Goal: Check status: Check status

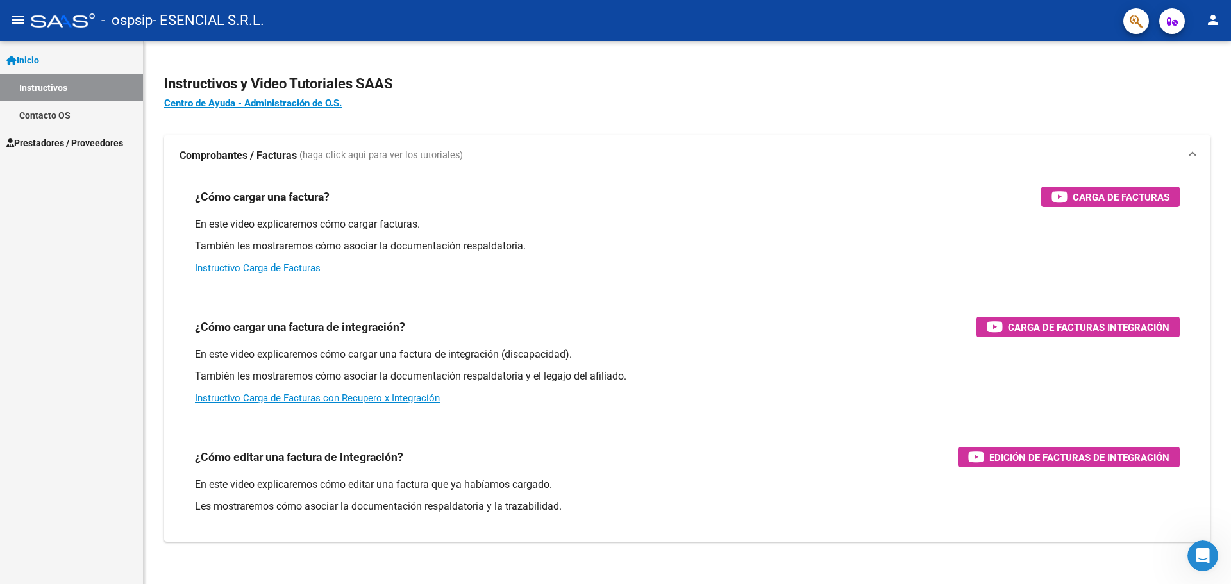
click at [1213, 26] on mat-icon "person" at bounding box center [1213, 19] width 15 height 15
click at [41, 116] on div at bounding box center [615, 292] width 1231 height 584
click at [46, 138] on span "Prestadores / Proveedores" at bounding box center [64, 143] width 117 height 14
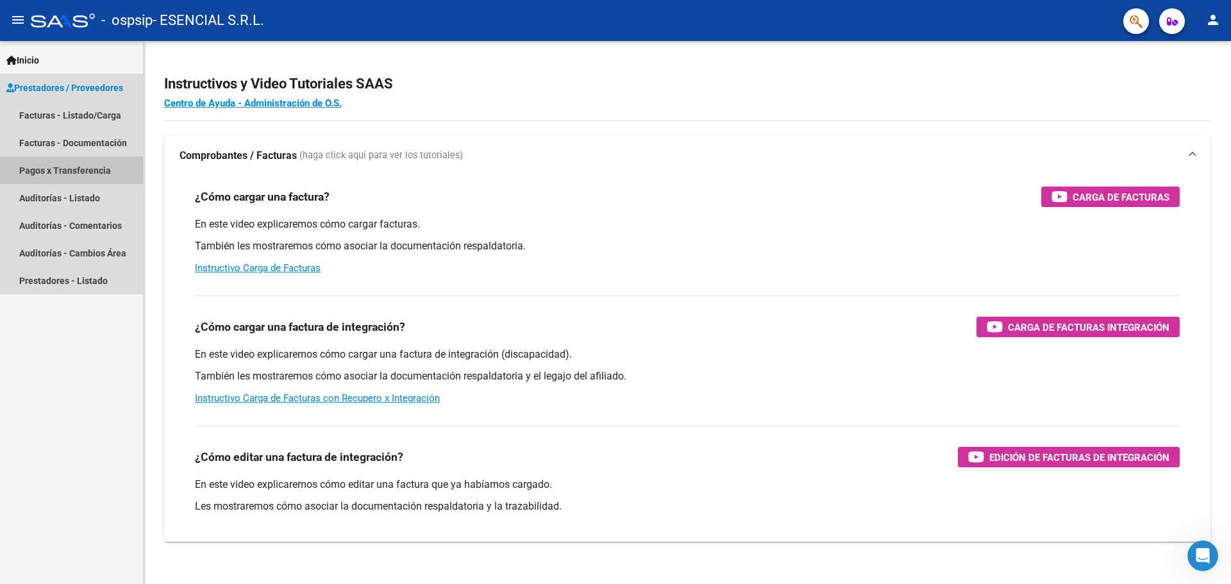
click at [38, 167] on link "Pagos x Transferencia" at bounding box center [71, 170] width 143 height 28
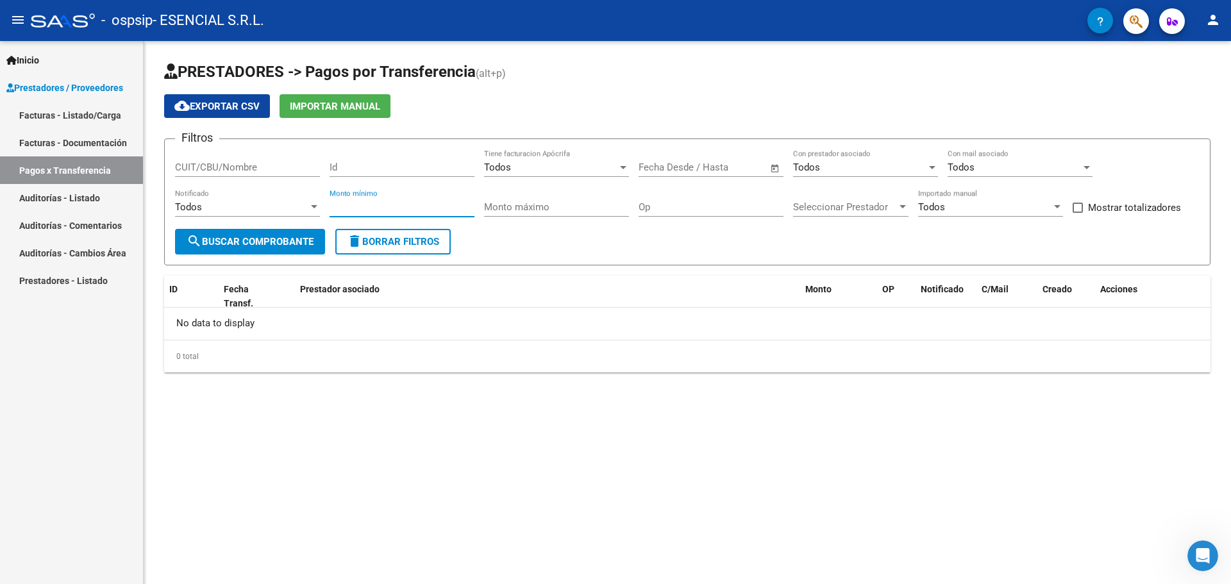
click at [399, 201] on input "Monto mínimo" at bounding box center [402, 207] width 145 height 12
click at [215, 168] on input "CUIT/CBU/Nombre" at bounding box center [247, 168] width 145 height 12
type input "30714900192"
click at [233, 239] on span "search Buscar Comprobante" at bounding box center [250, 242] width 127 height 12
click at [232, 239] on span "search Buscar Comprobante" at bounding box center [250, 242] width 127 height 12
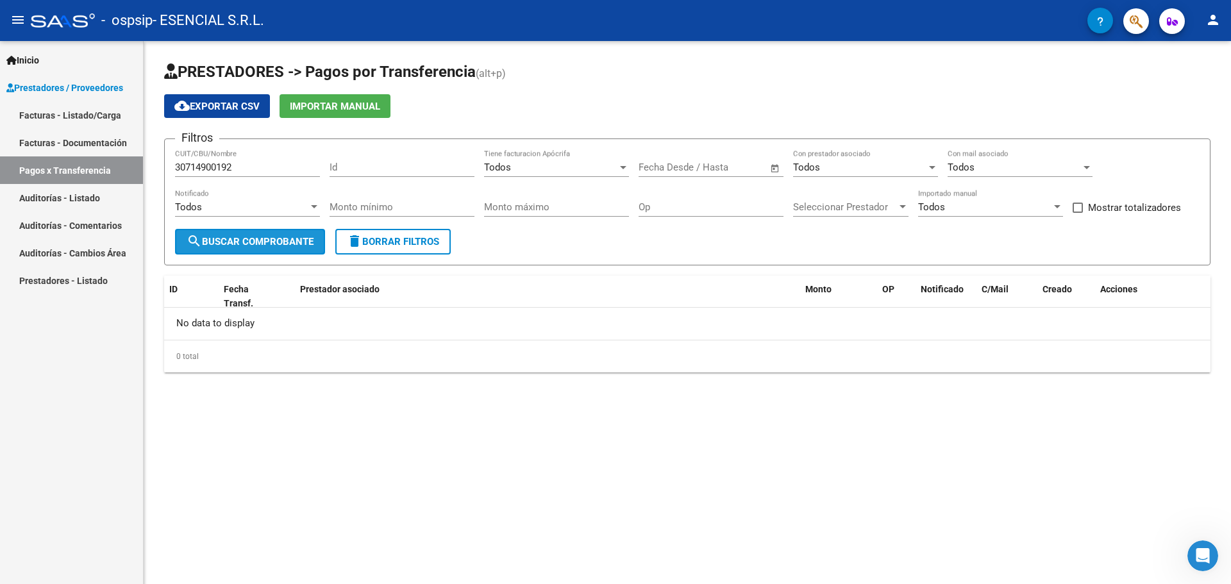
click at [232, 239] on span "search Buscar Comprobante" at bounding box center [250, 242] width 127 height 12
click at [239, 198] on div "Todos Notificado" at bounding box center [247, 203] width 145 height 28
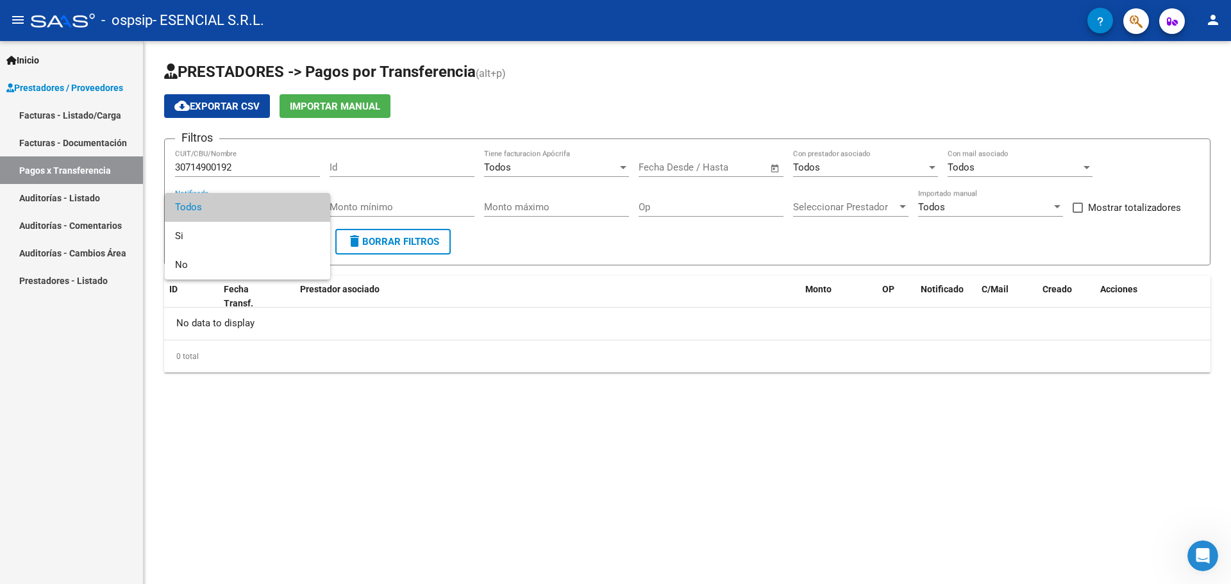
click at [246, 165] on div at bounding box center [615, 292] width 1231 height 584
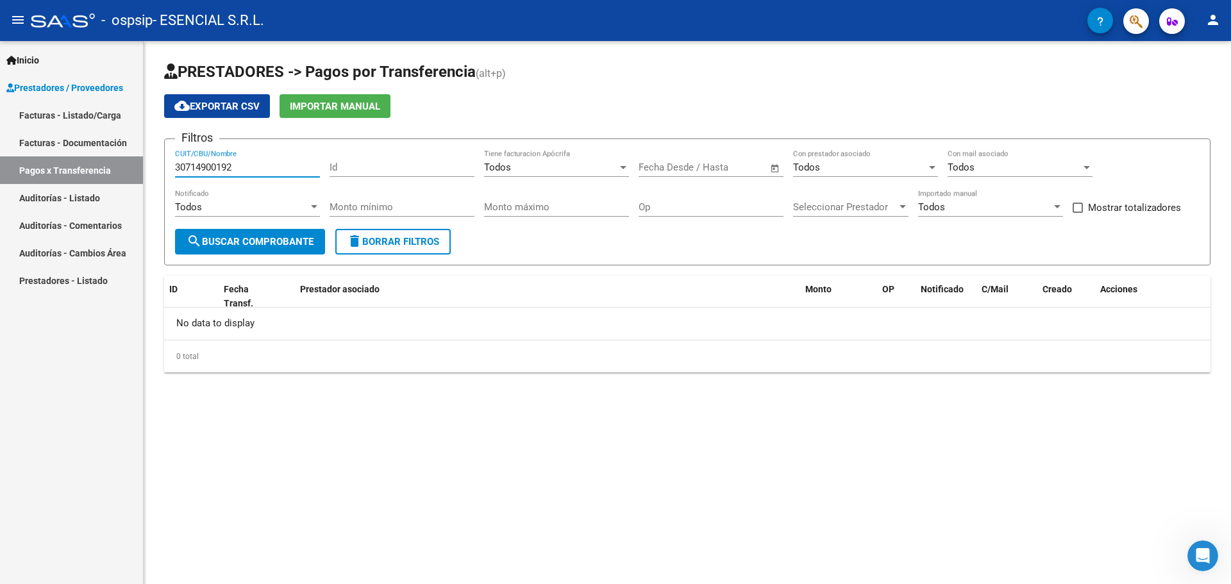
drag, startPoint x: 245, startPoint y: 164, endPoint x: 96, endPoint y: 174, distance: 149.1
click at [96, 173] on mat-sidenav-container "Inicio Instructivos Contacto OS Prestadores / Proveedores Facturas - Listado/Ca…" at bounding box center [615, 312] width 1231 height 543
click at [519, 167] on div "Todos" at bounding box center [550, 168] width 133 height 12
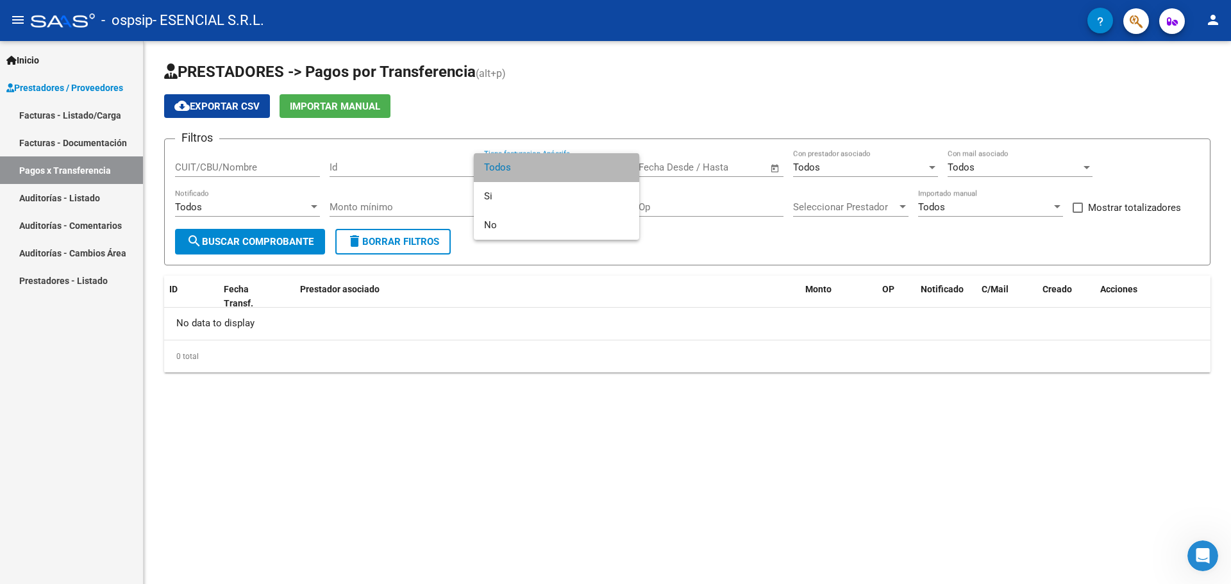
click at [521, 167] on span "Todos" at bounding box center [556, 167] width 145 height 29
click at [693, 163] on span "–" at bounding box center [696, 168] width 6 height 12
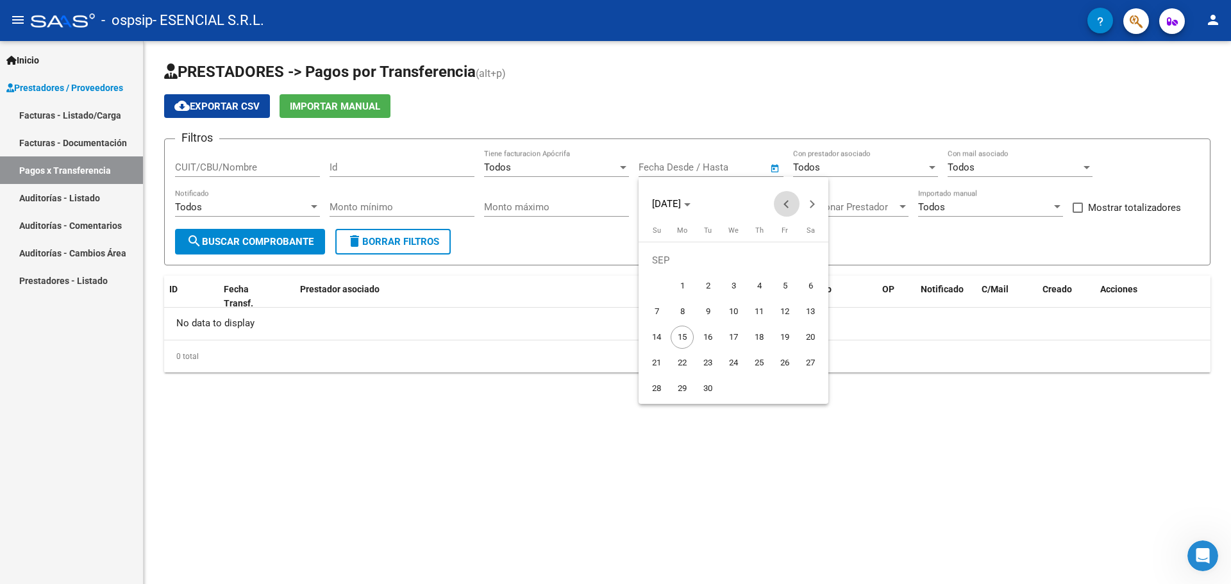
click at [793, 205] on span "Previous month" at bounding box center [787, 204] width 26 height 26
click at [712, 287] on span "1" at bounding box center [707, 285] width 23 height 23
type input "[DATE]"
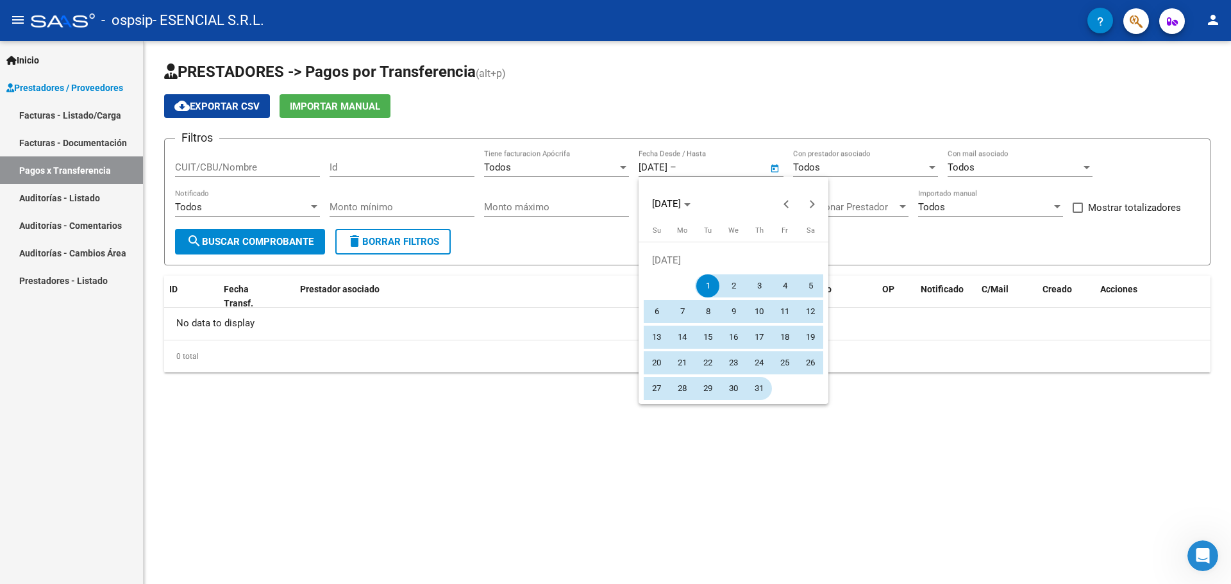
click at [752, 389] on span "31" at bounding box center [759, 388] width 23 height 23
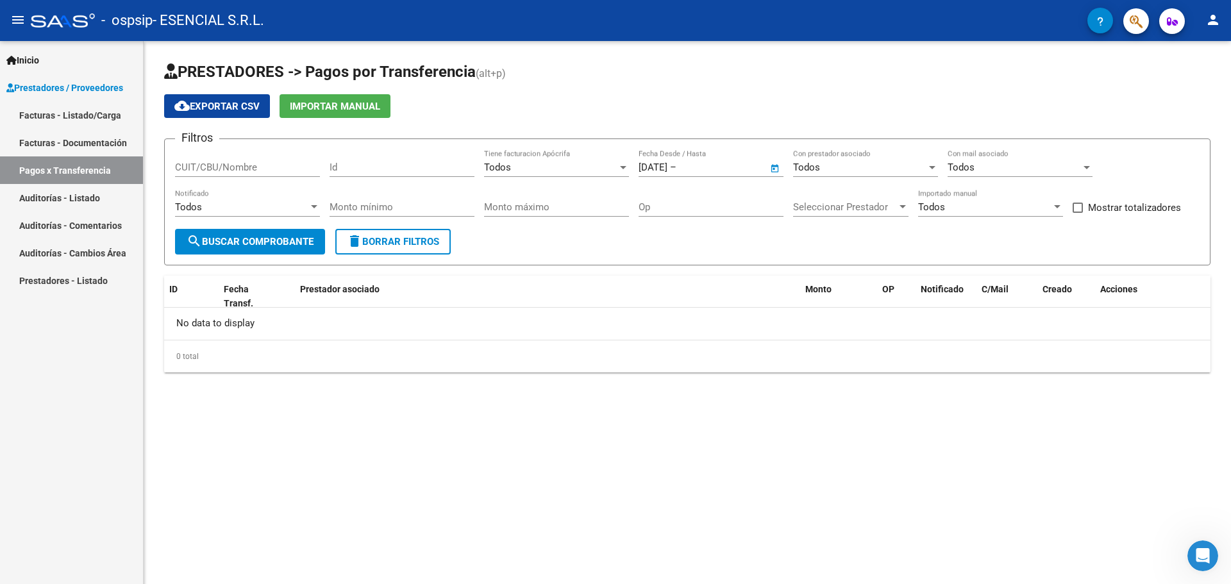
type input "[DATE]"
click at [232, 236] on span "search Buscar Comprobante" at bounding box center [250, 242] width 127 height 12
drag, startPoint x: 48, startPoint y: 112, endPoint x: 111, endPoint y: 141, distance: 69.4
click at [48, 112] on link "Facturas - Listado/Carga" at bounding box center [71, 115] width 143 height 28
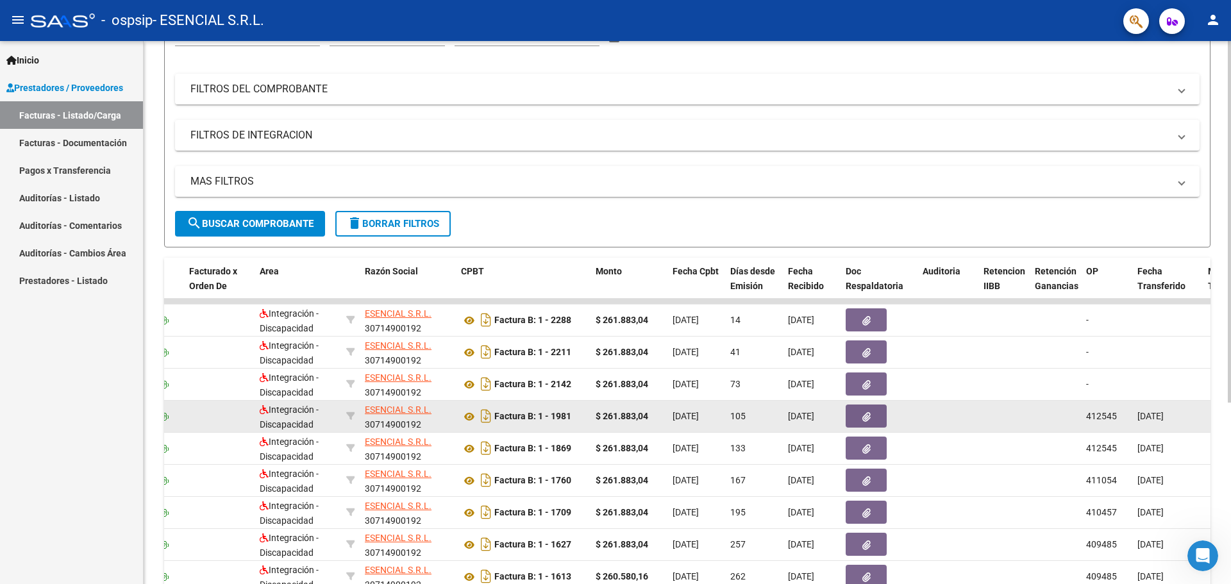
scroll to position [208, 0]
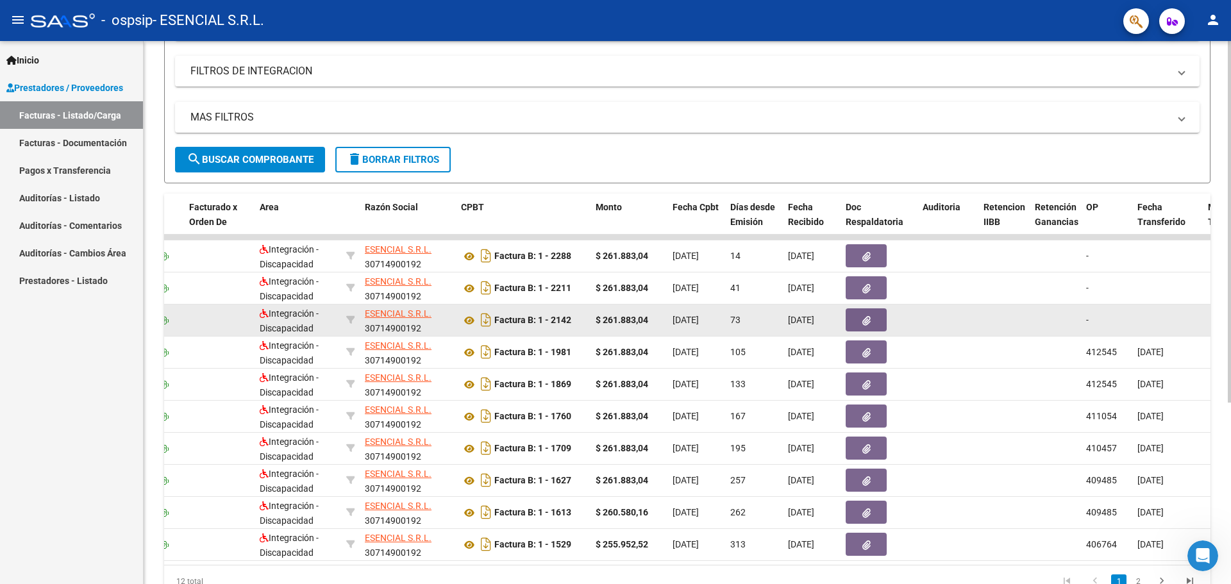
click at [598, 324] on strong "$ 261.883,04" at bounding box center [622, 320] width 53 height 10
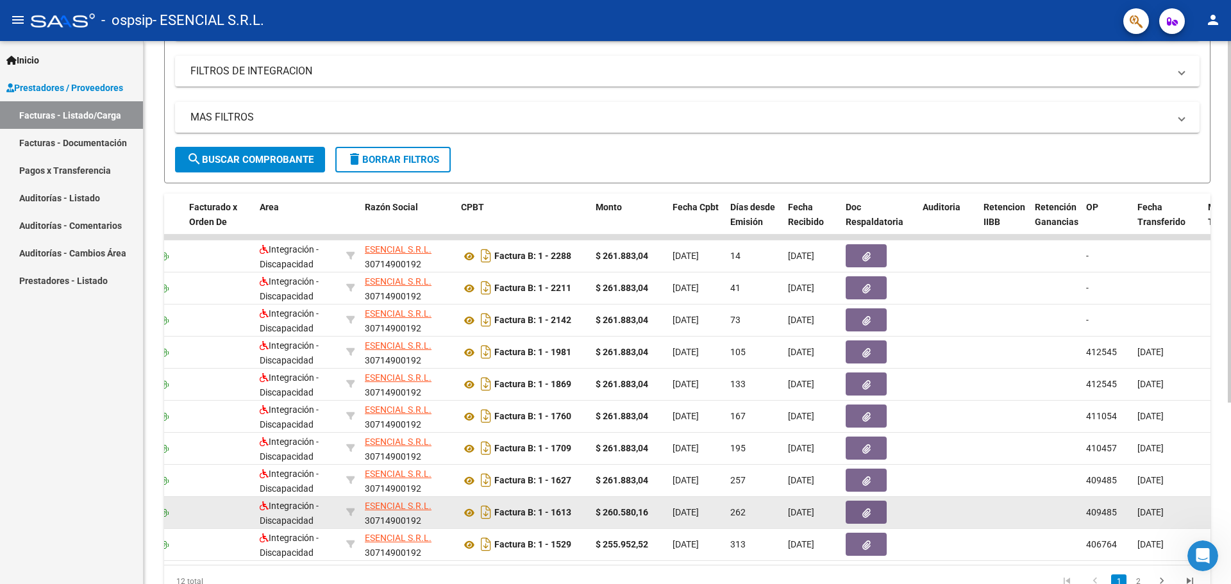
click at [653, 516] on div "$ 260.580,16" at bounding box center [629, 512] width 67 height 15
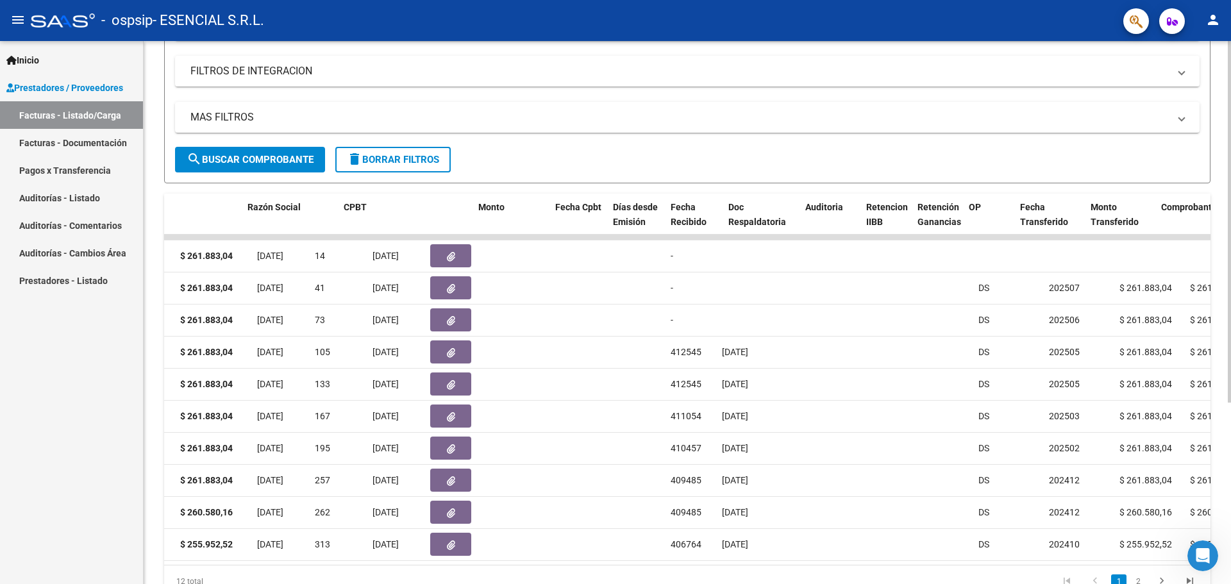
scroll to position [0, 0]
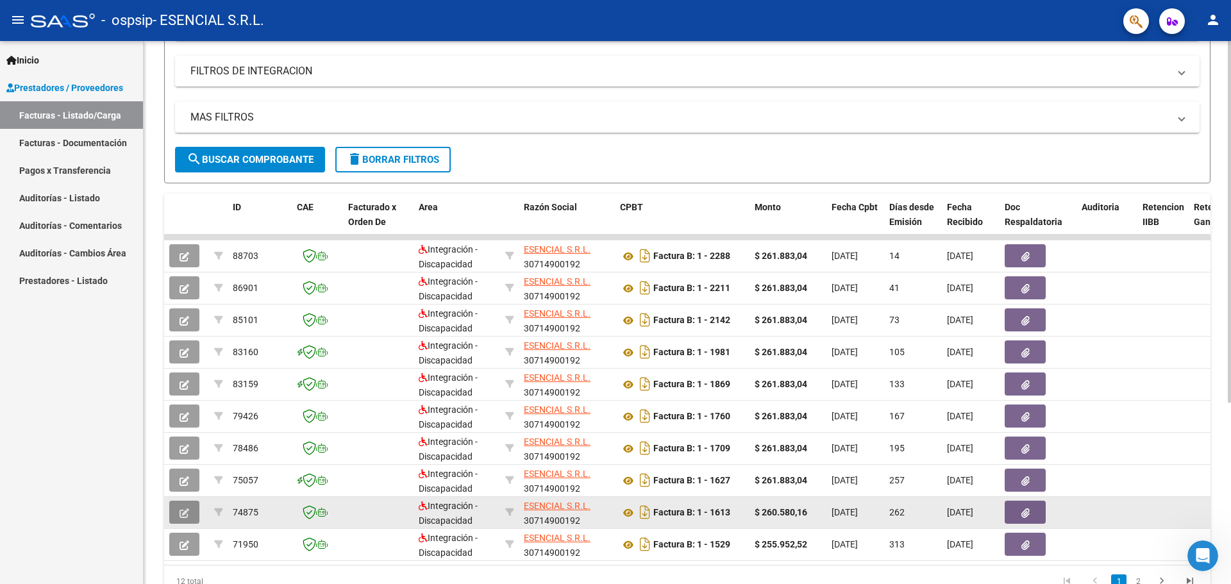
click at [182, 516] on icon "button" at bounding box center [185, 514] width 10 height 10
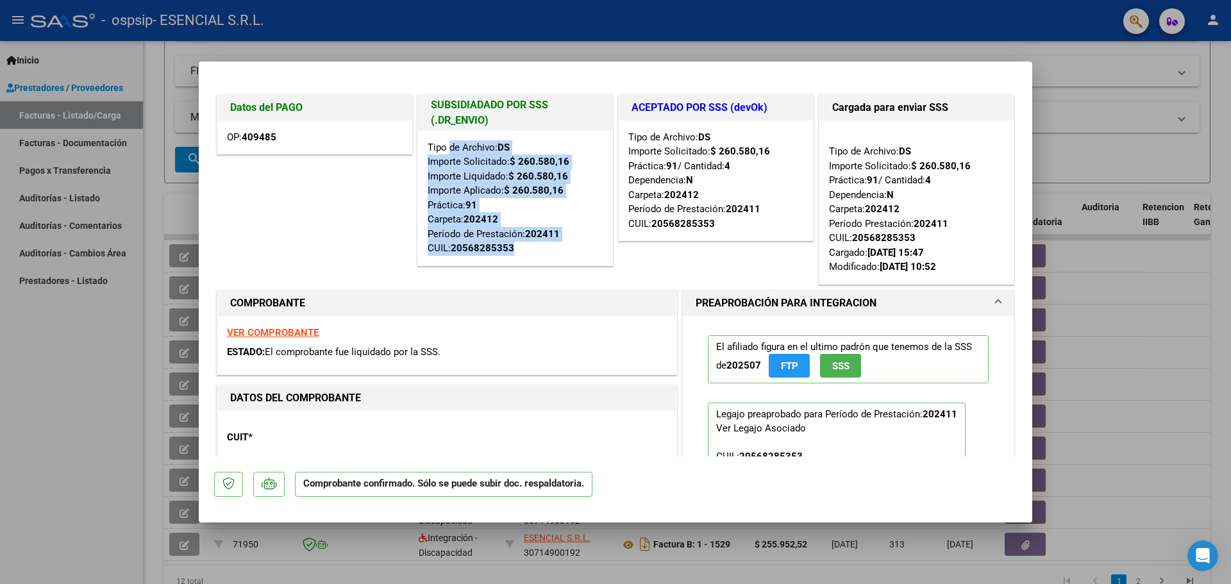
drag, startPoint x: 442, startPoint y: 153, endPoint x: 549, endPoint y: 258, distance: 149.7
click at [549, 258] on div "Tipo de Archivo: DS Importe Solicitado: $ 260.580,16 Importe Liquidado: $ 260.5…" at bounding box center [515, 198] width 194 height 135
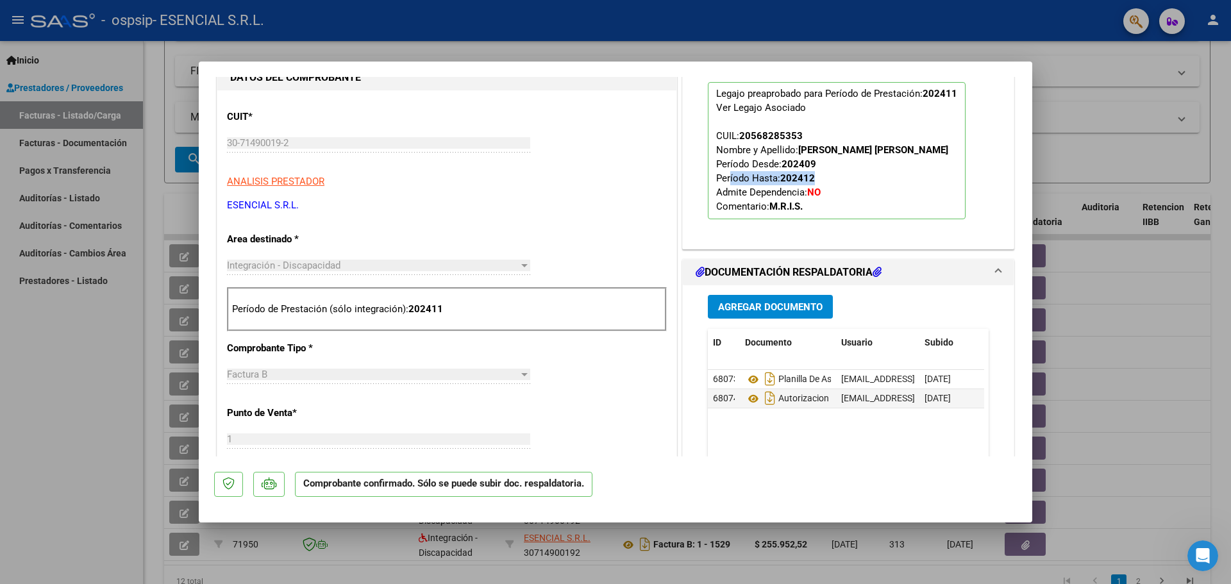
drag, startPoint x: 720, startPoint y: 174, endPoint x: 813, endPoint y: 180, distance: 93.8
click at [813, 180] on p "Legajo preaprobado para Período de Prestación: 202411 Ver Legajo Asociado CUIL:…" at bounding box center [837, 150] width 258 height 137
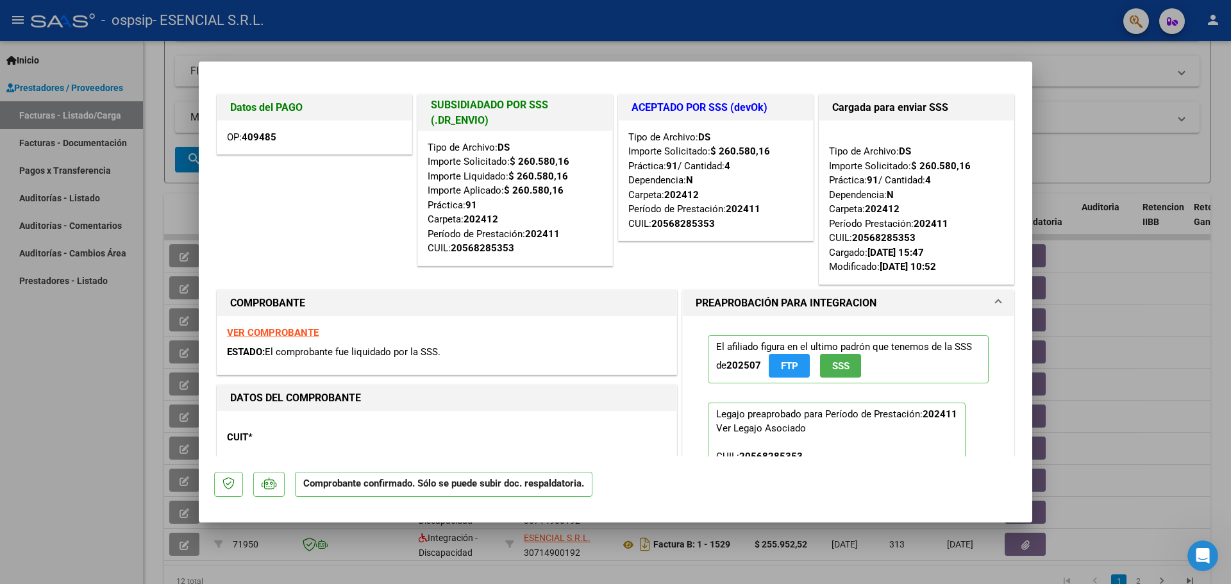
click at [261, 136] on strong "409485" at bounding box center [259, 137] width 35 height 12
click at [264, 110] on h1 "Datos del PAGO" at bounding box center [314, 107] width 169 height 15
click at [321, 130] on div "OP: 409485" at bounding box center [314, 138] width 194 height 34
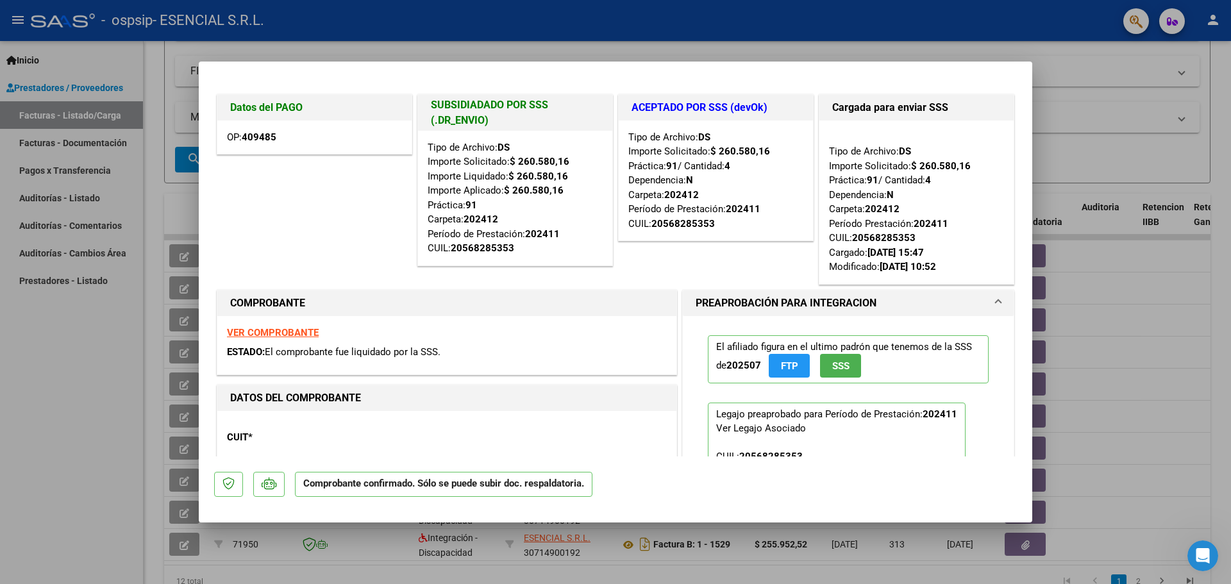
click at [324, 132] on div "OP: 409485" at bounding box center [314, 138] width 194 height 34
click at [324, 133] on div "OP: 409485" at bounding box center [314, 138] width 194 height 34
click at [326, 135] on div "OP: 409485" at bounding box center [314, 138] width 194 height 34
click at [263, 330] on strong "VER COMPROBANTE" at bounding box center [273, 333] width 92 height 12
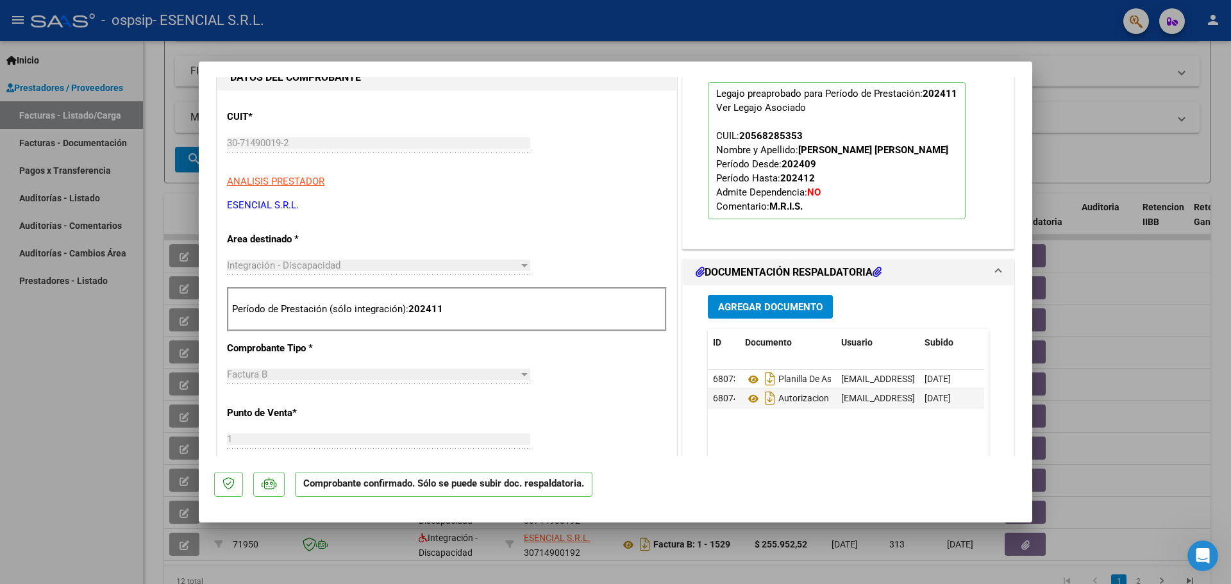
scroll to position [513, 0]
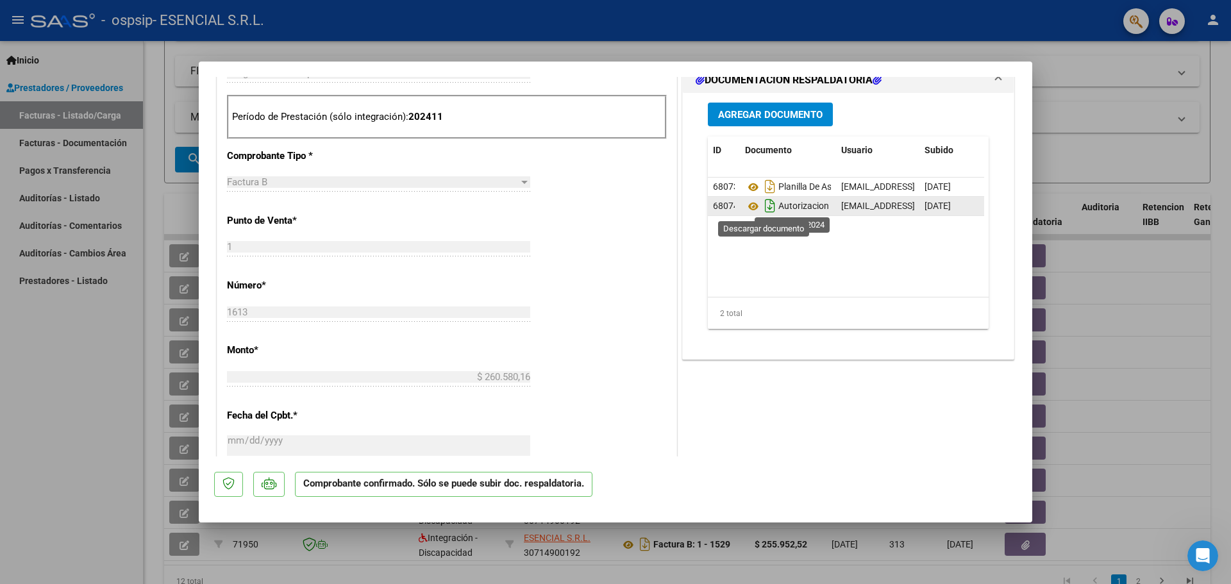
click at [764, 206] on icon "Descargar documento" at bounding box center [770, 206] width 17 height 21
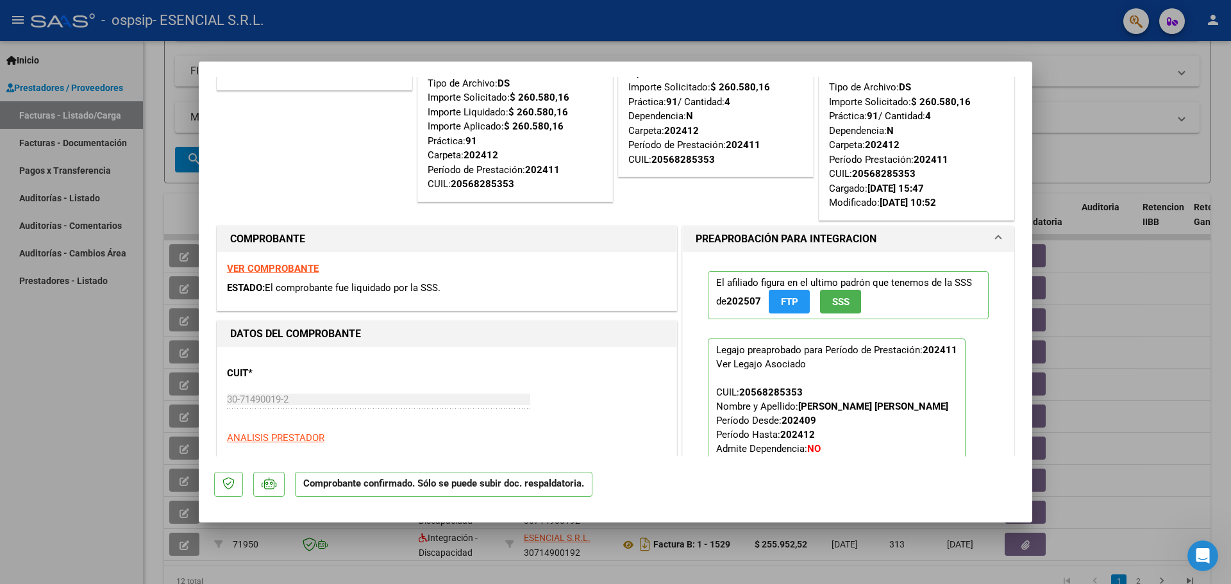
scroll to position [0, 0]
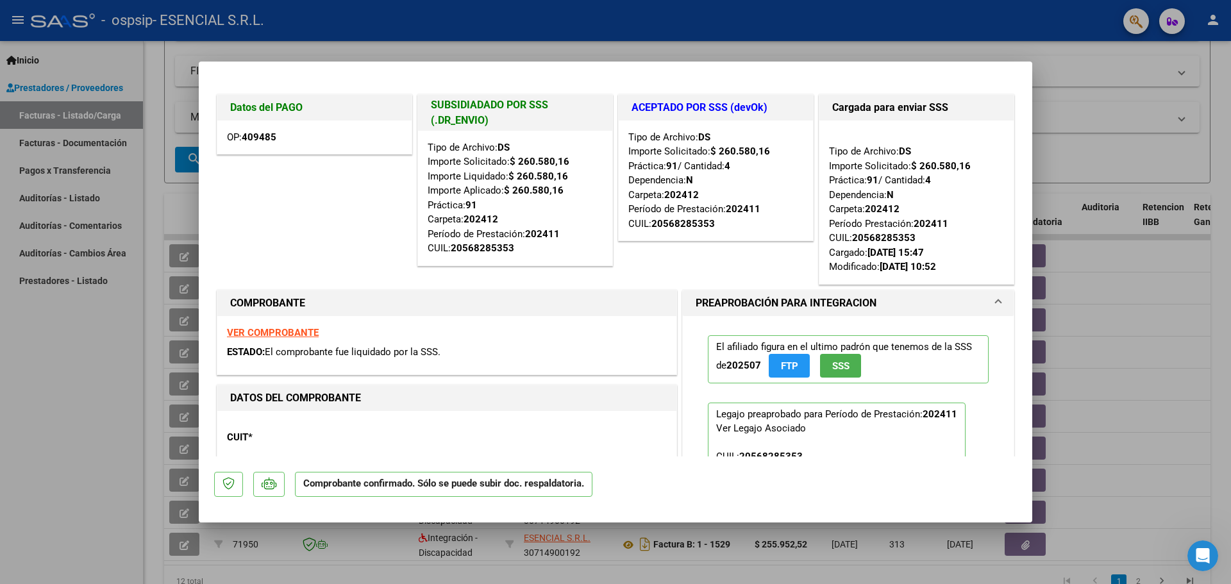
click at [69, 391] on div at bounding box center [615, 292] width 1231 height 584
type input "$ 0,00"
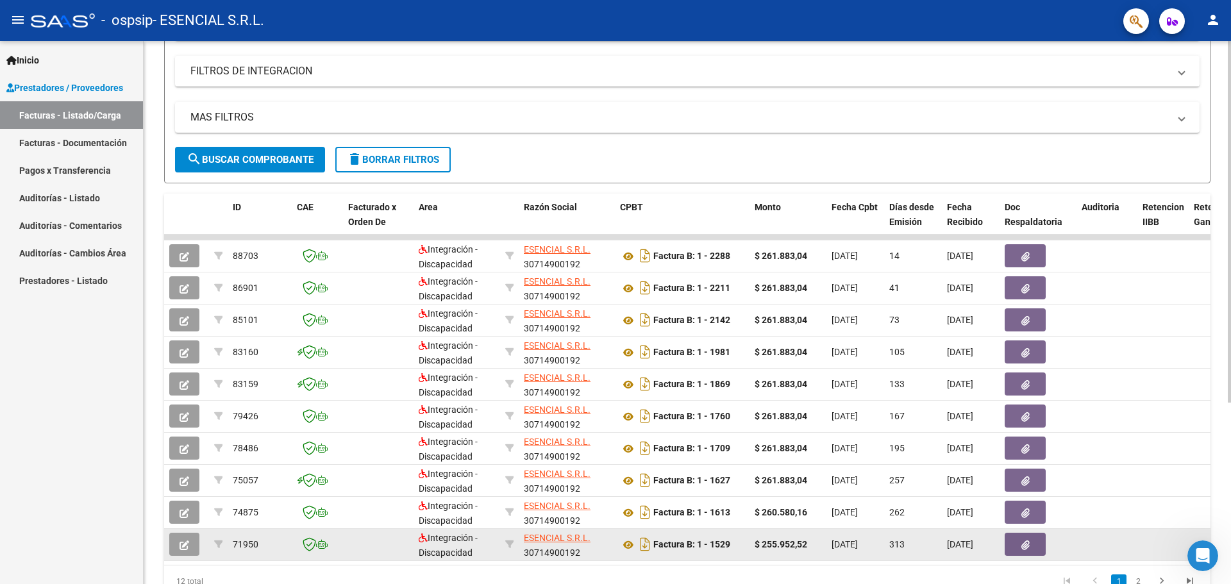
scroll to position [273, 0]
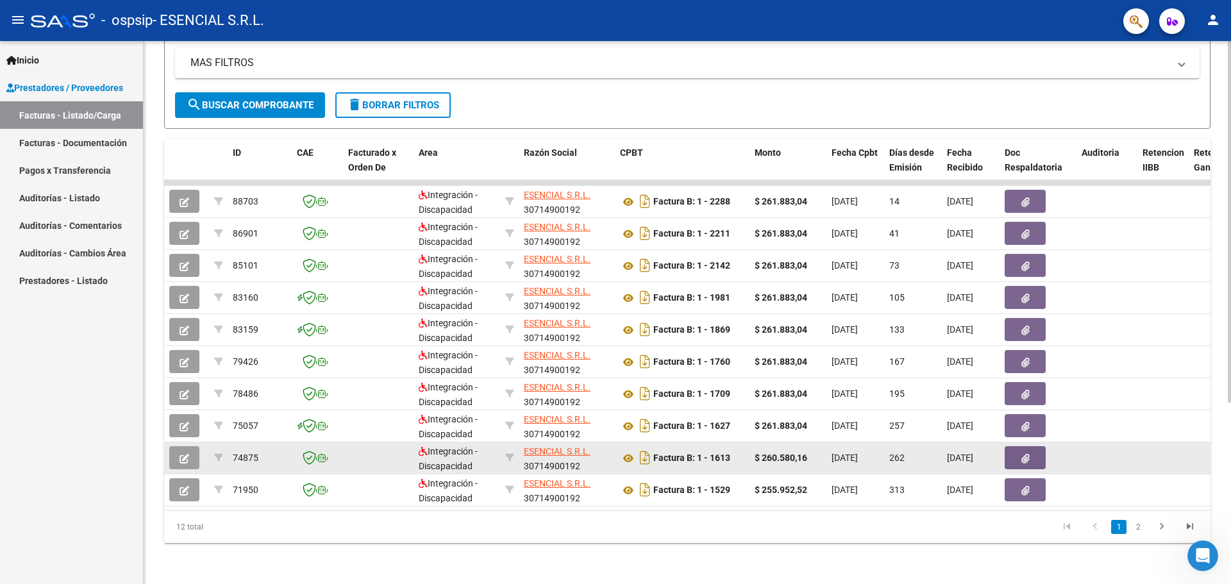
drag, startPoint x: 916, startPoint y: 444, endPoint x: 1004, endPoint y: 435, distance: 88.3
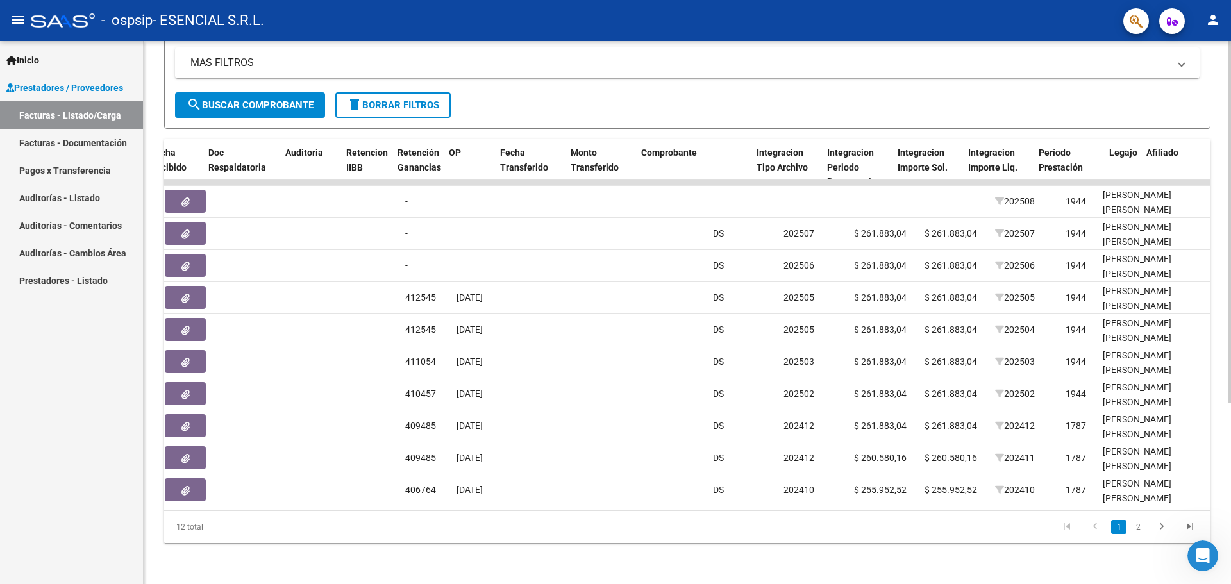
scroll to position [0, 796]
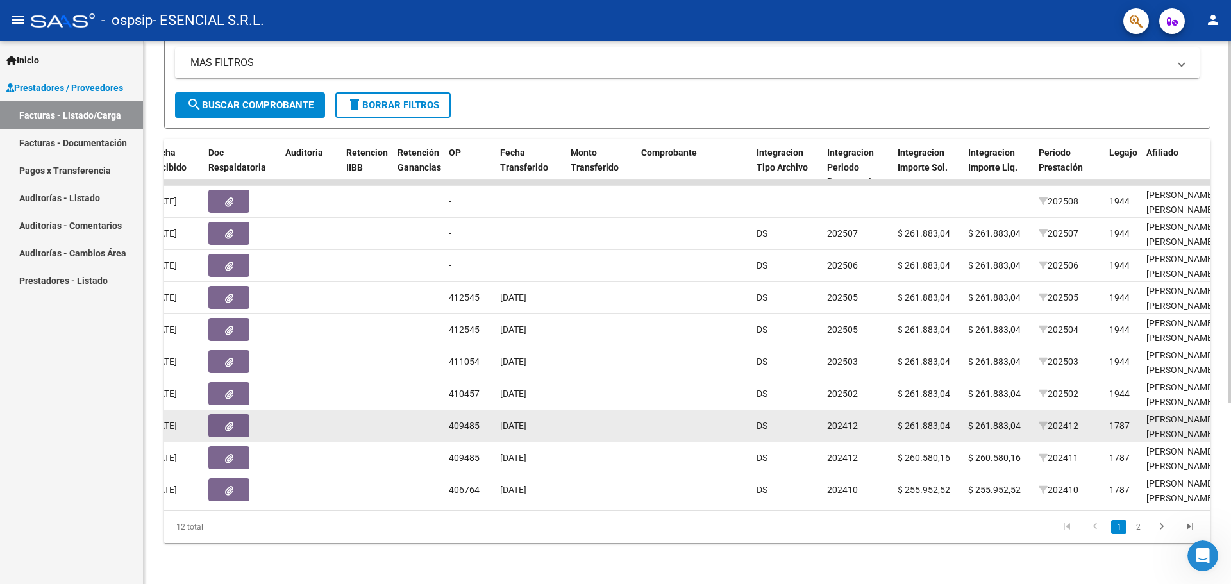
click at [507, 421] on span "[DATE]" at bounding box center [513, 426] width 26 height 10
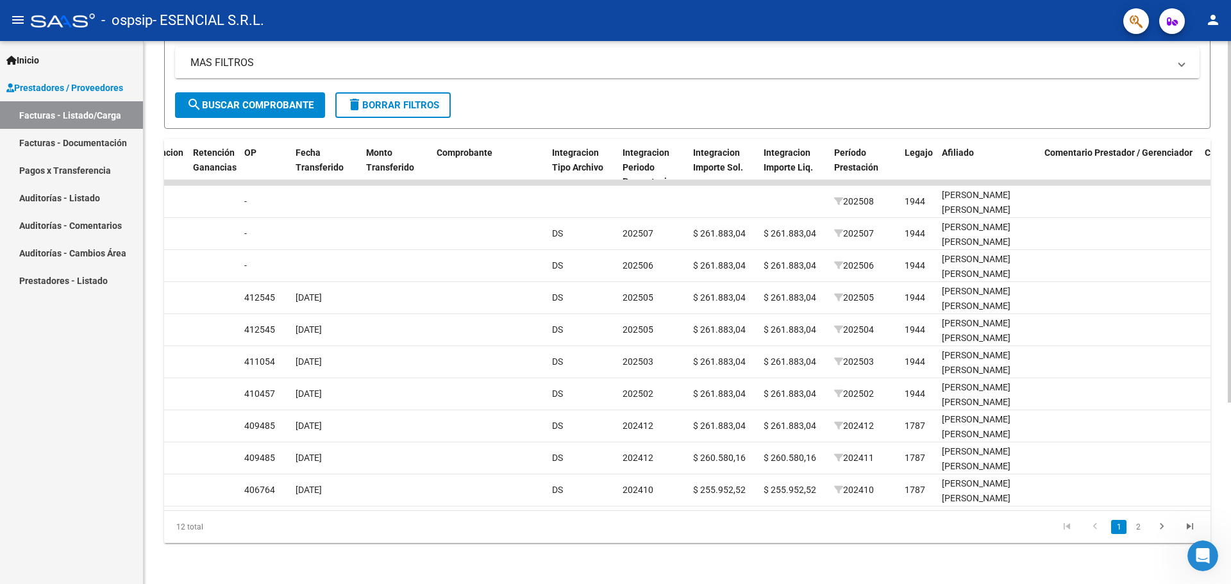
scroll to position [0, 997]
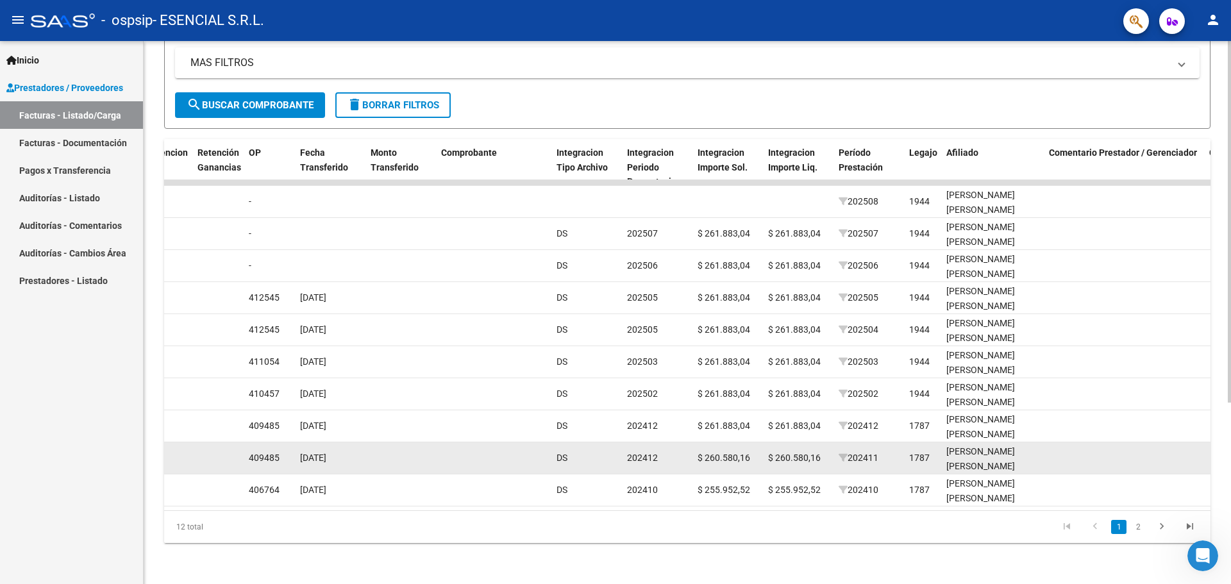
click at [308, 451] on div "[DATE]" at bounding box center [330, 458] width 60 height 15
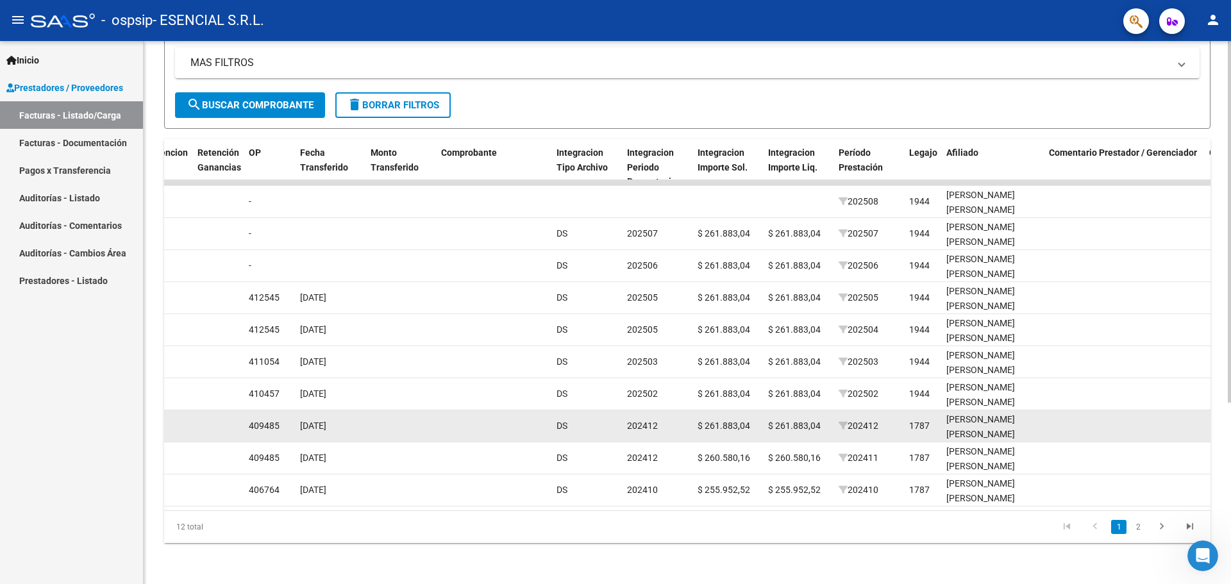
click at [316, 421] on span "[DATE]" at bounding box center [313, 426] width 26 height 10
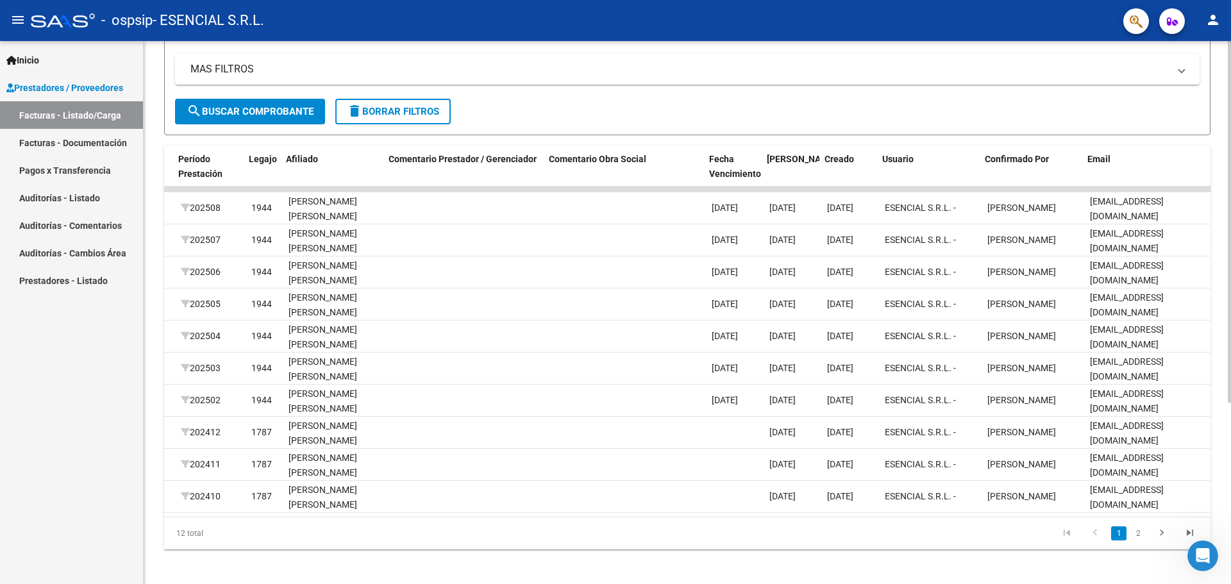
scroll to position [0, 1657]
